Goal: Information Seeking & Learning: Learn about a topic

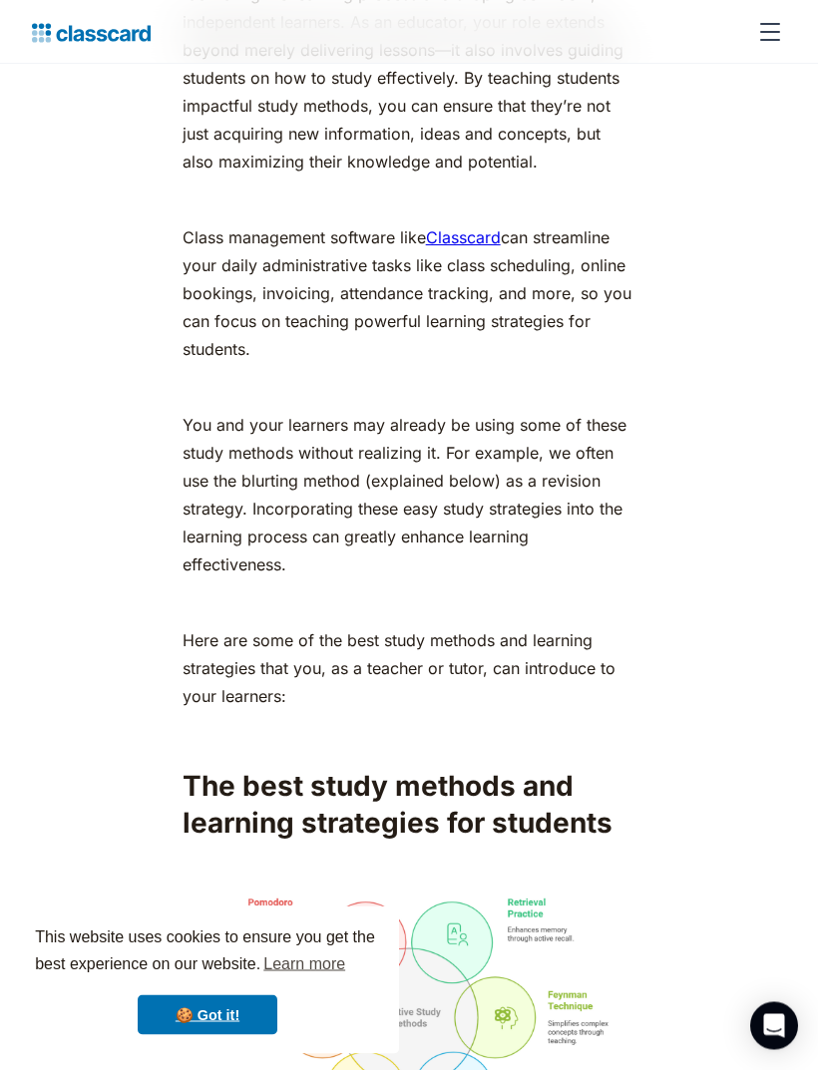
scroll to position [1589, 0]
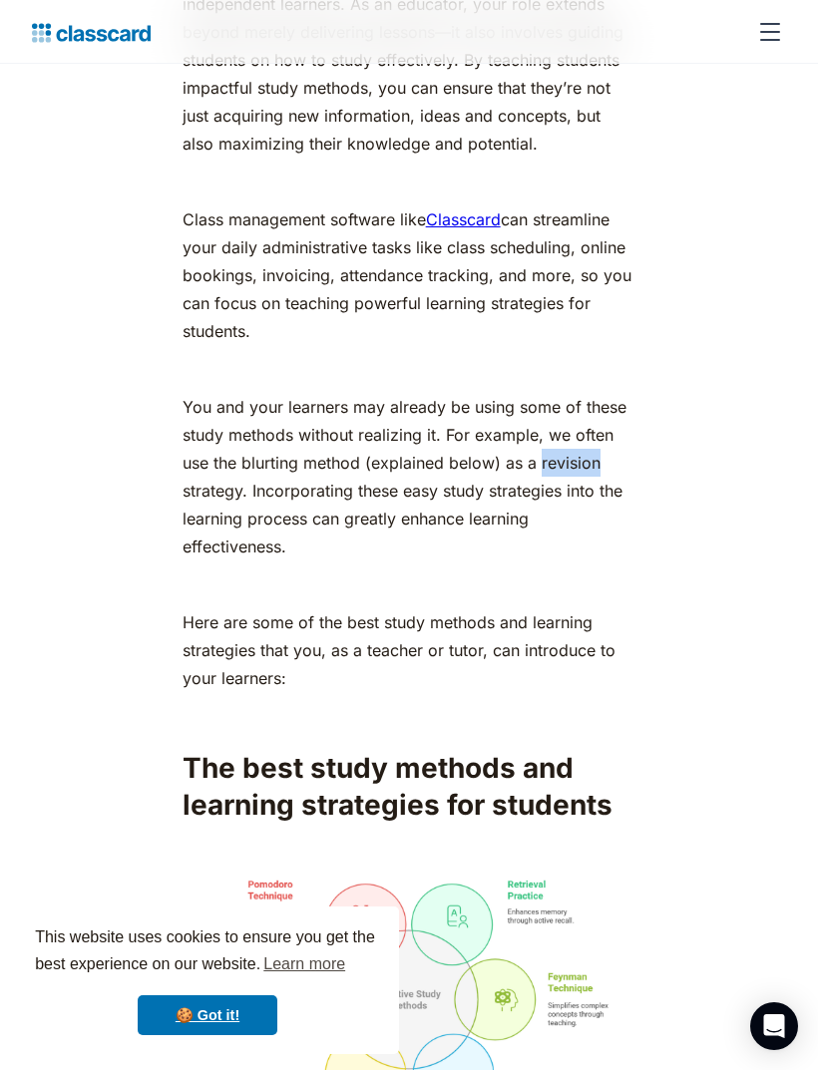
click at [555, 560] on p "You and your learners may already be using some of these study methods without …" at bounding box center [409, 476] width 454 height 167
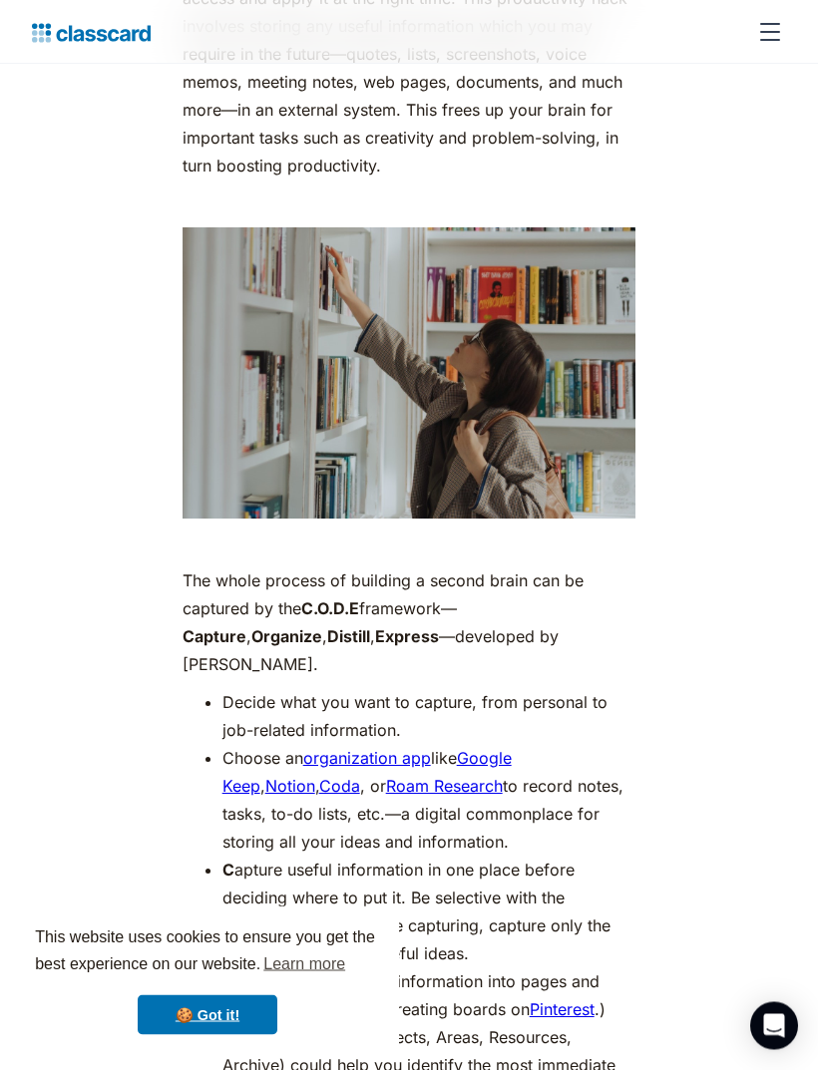
scroll to position [3356, 0]
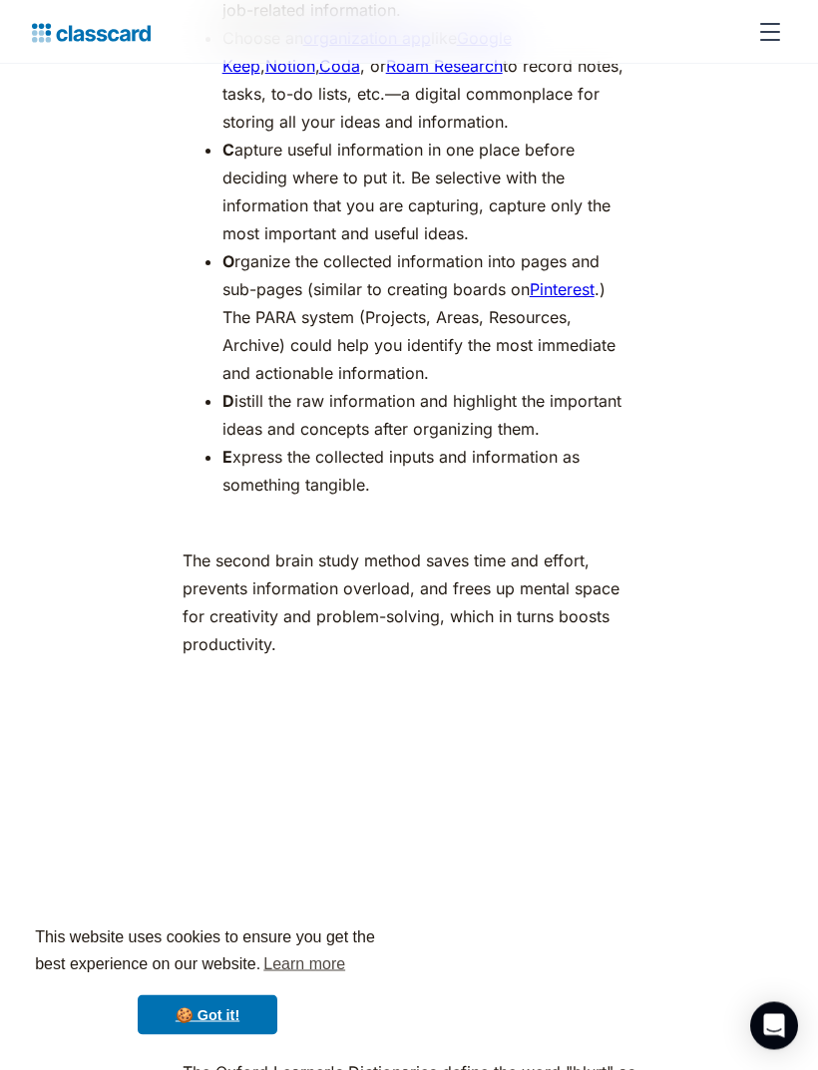
scroll to position [4234, 0]
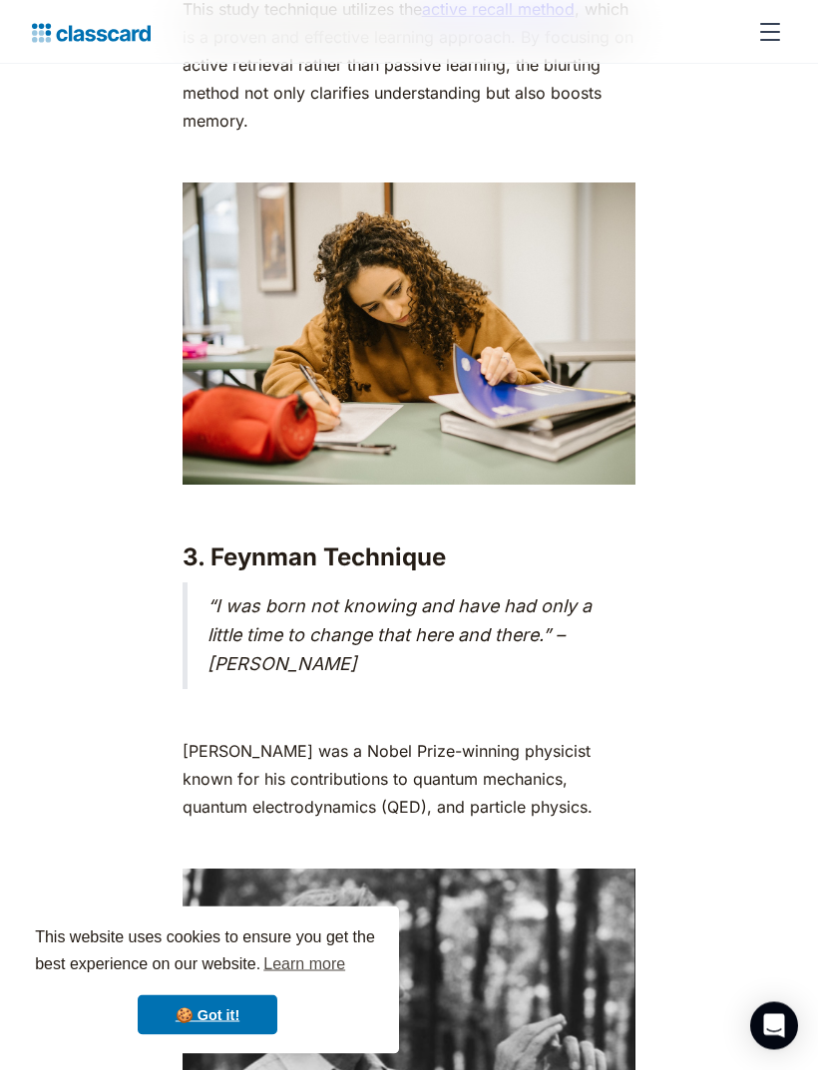
scroll to position [5730, 0]
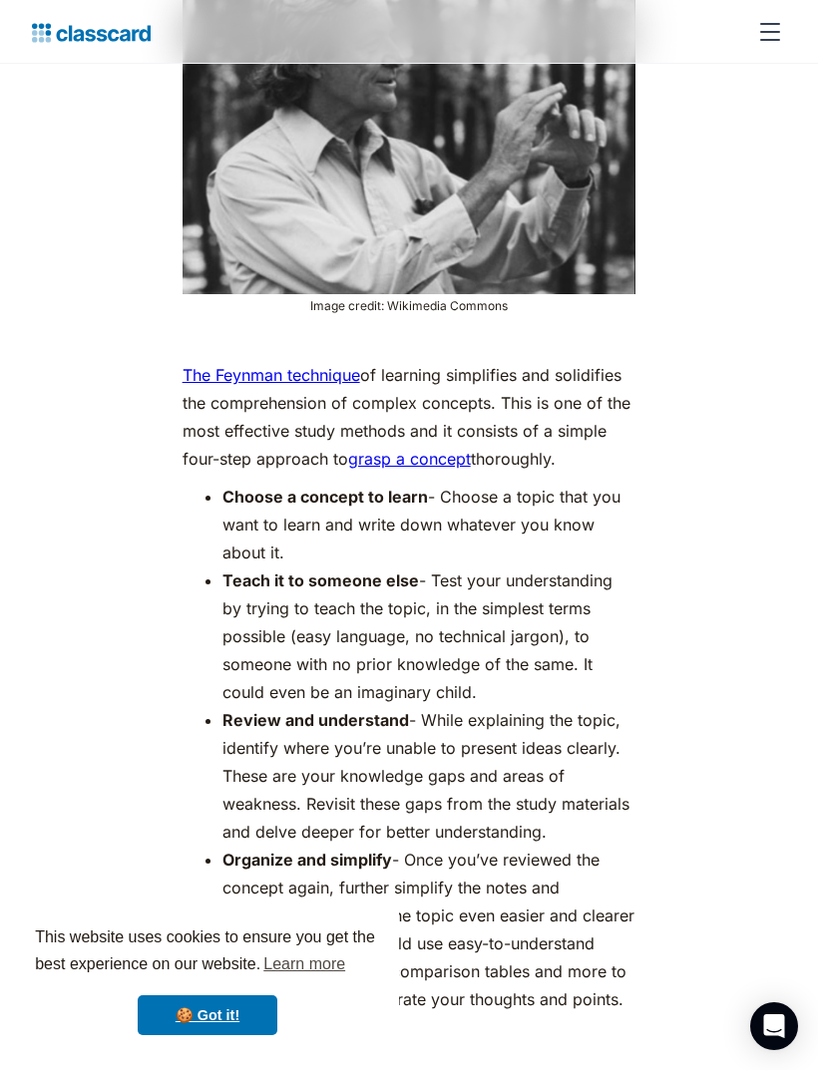
scroll to position [6713, 0]
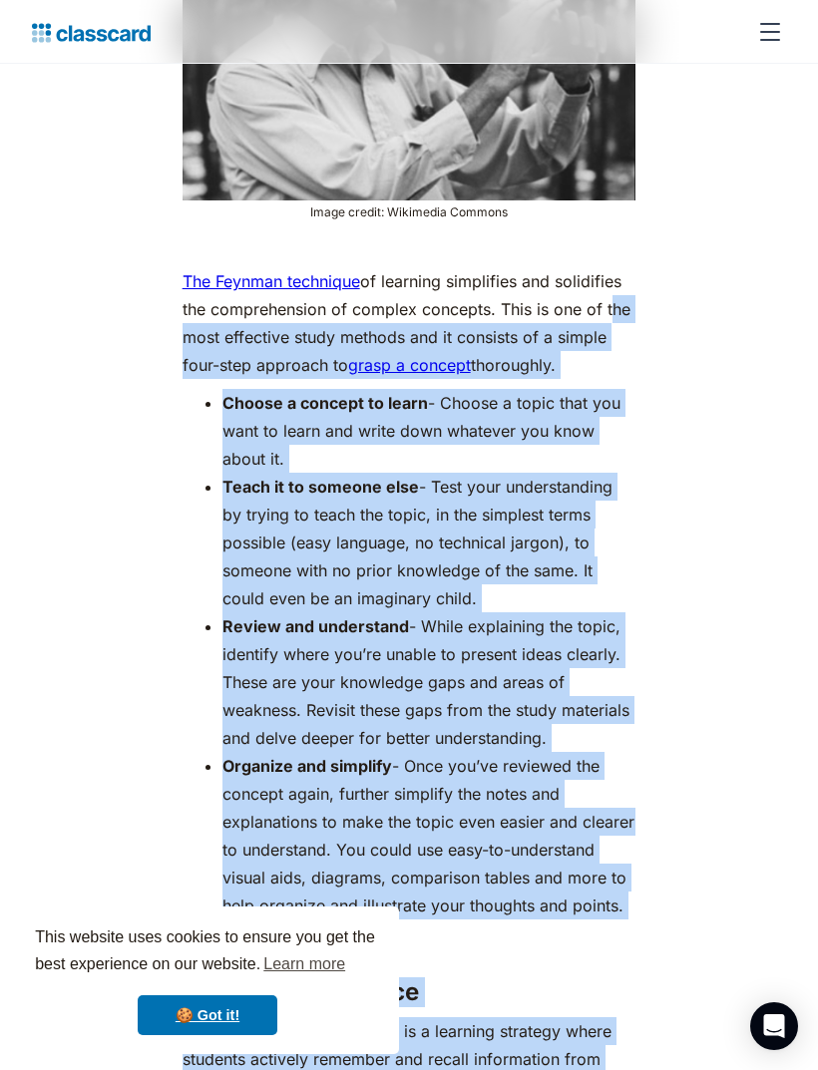
click at [694, 422] on div ""Teaching is more than imparting knowledge; it is inspiring change. Learning is…" at bounding box center [409, 325] width 746 height 11616
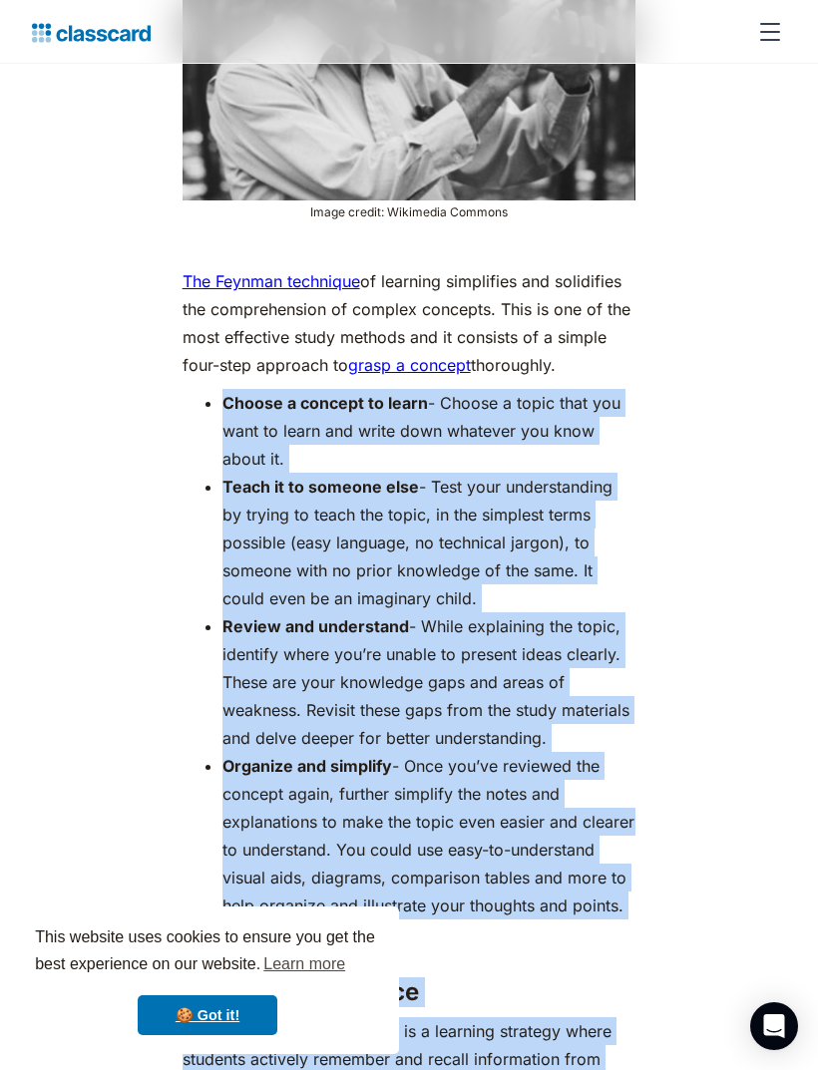
click at [717, 438] on div ""Teaching is more than imparting knowledge; it is inspiring change. Learning is…" at bounding box center [409, 325] width 746 height 11616
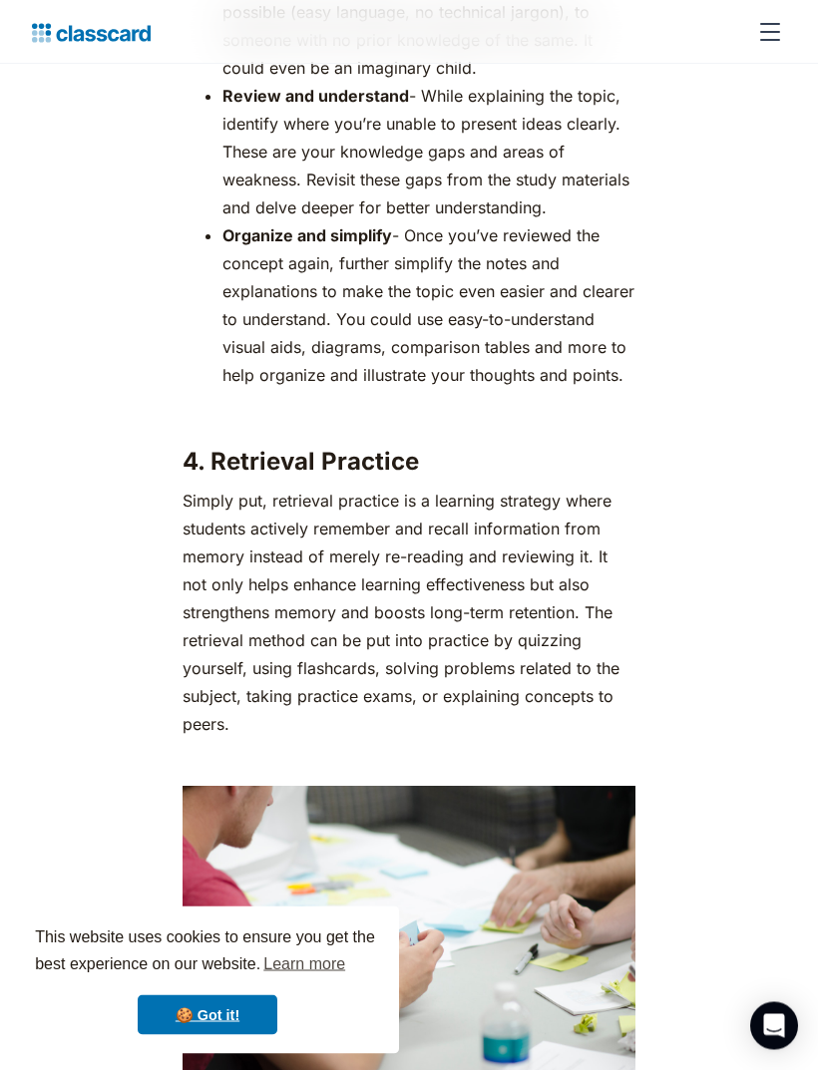
scroll to position [7293, 0]
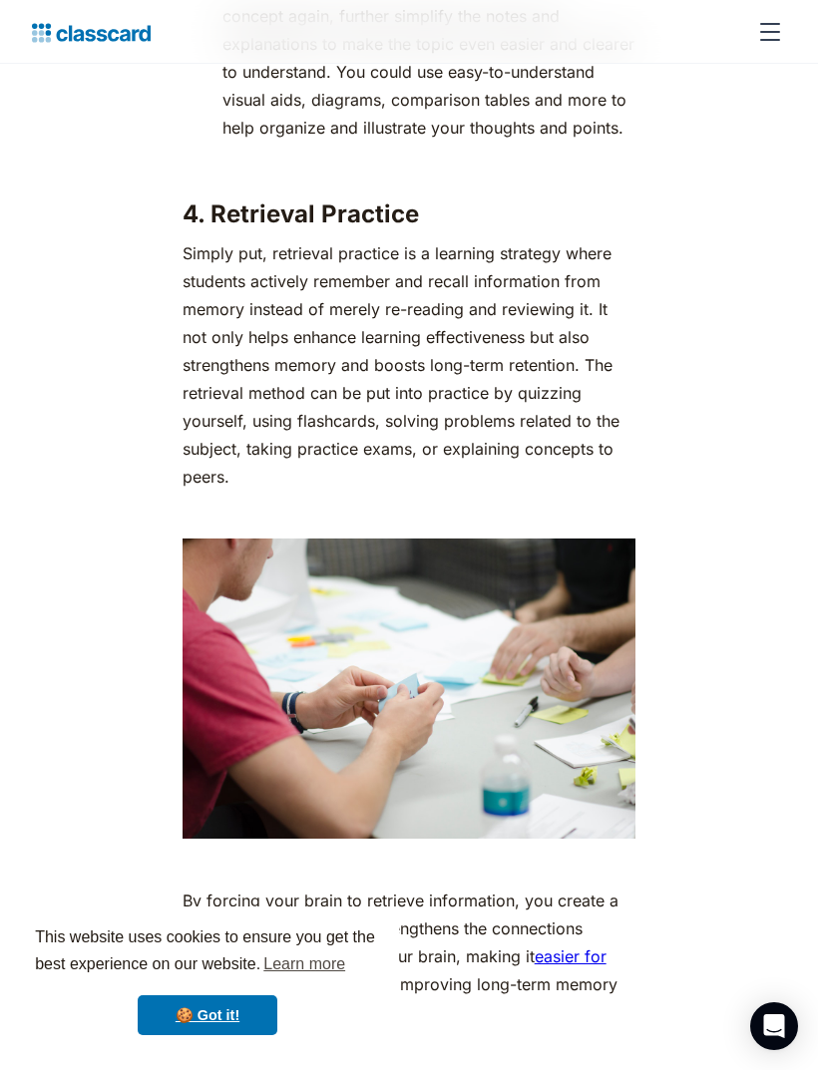
scroll to position [7497, 0]
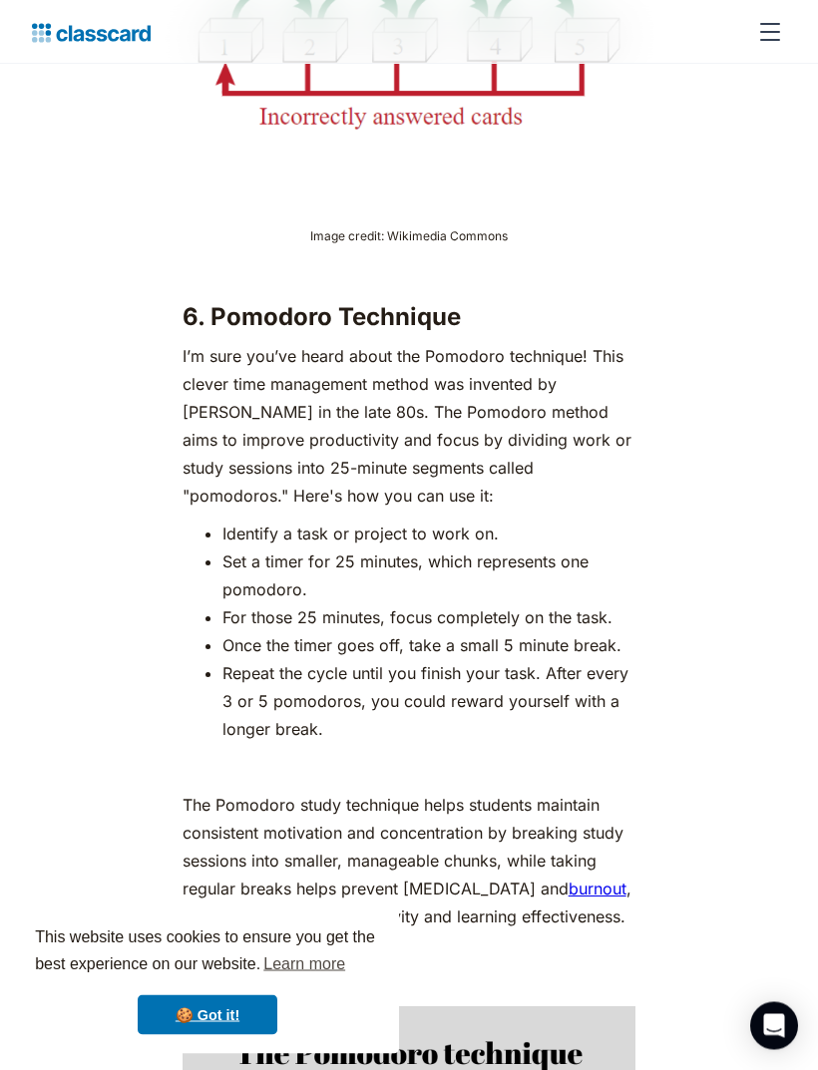
scroll to position [10138, 0]
click at [630, 404] on p "I’m sure you’ve heard about the Pomodoro technique! This clever time management…" at bounding box center [409, 425] width 454 height 167
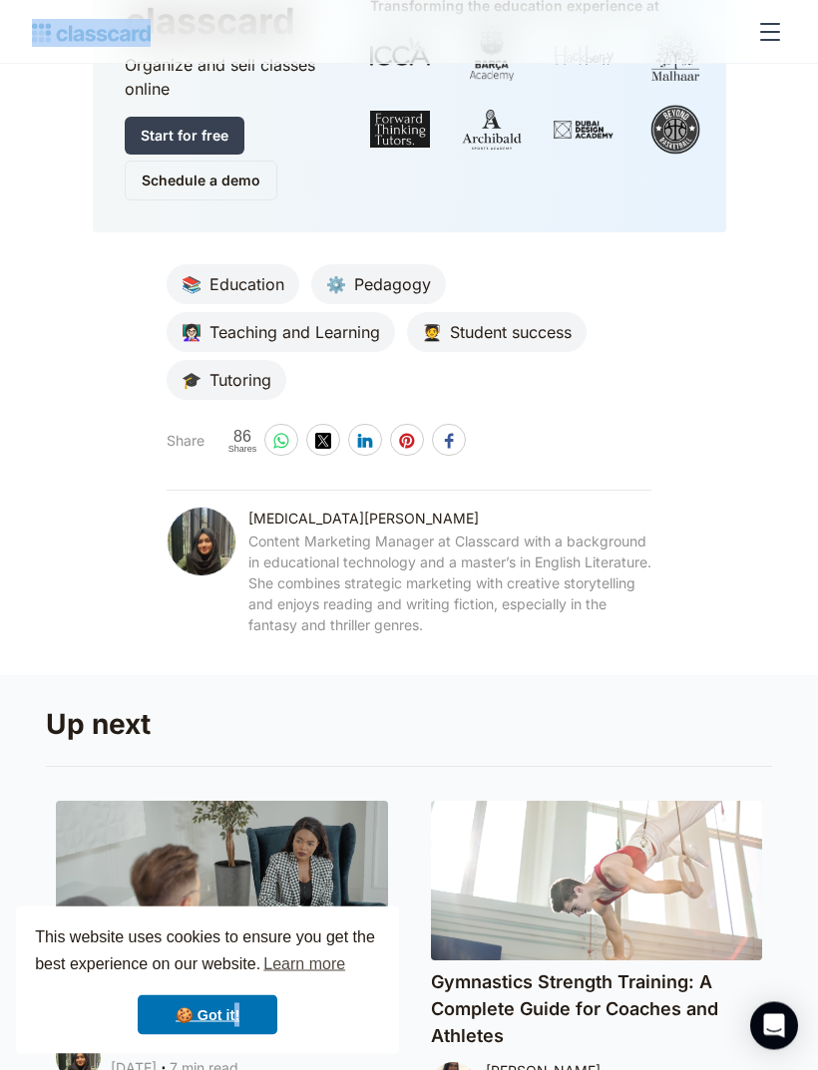
scroll to position [12841, 0]
